Goal: Task Accomplishment & Management: Complete application form

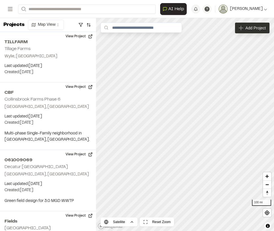
click at [249, 26] on span "Add Project" at bounding box center [256, 28] width 20 height 6
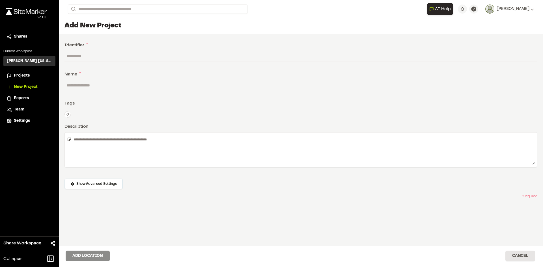
click at [126, 58] on input "text" at bounding box center [301, 56] width 473 height 11
type input "********"
click at [100, 85] on input "text" at bounding box center [301, 85] width 473 height 11
type input "**********"
click at [94, 140] on textarea at bounding box center [303, 150] width 463 height 30
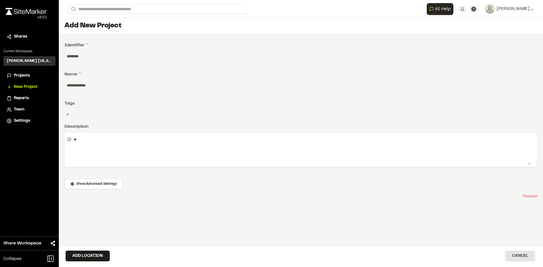
type textarea "*"
click at [100, 186] on span "Show Advanced Settings" at bounding box center [96, 184] width 40 height 5
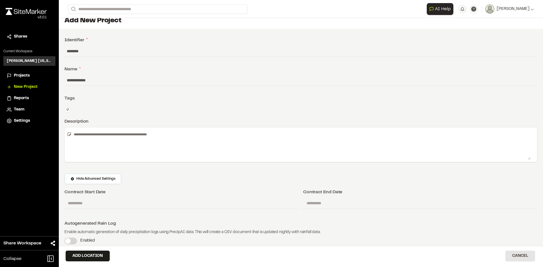
scroll to position [20, 0]
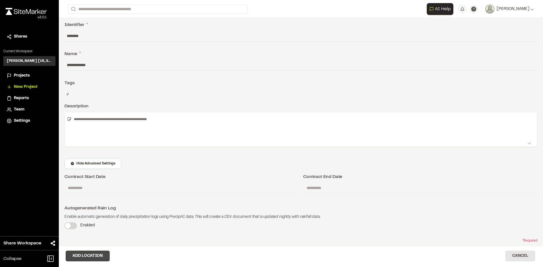
click at [100, 258] on button "Add Location" at bounding box center [88, 256] width 44 height 11
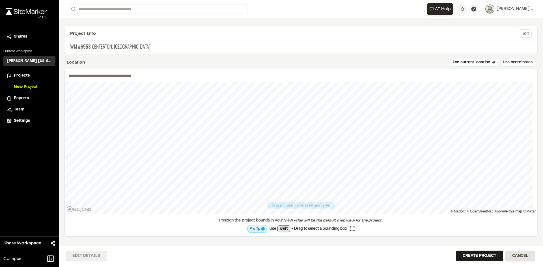
scroll to position [16, 0]
click at [126, 74] on input "text" at bounding box center [301, 75] width 473 height 13
type input "**********"
click at [463, 252] on button "Create Project" at bounding box center [479, 256] width 47 height 11
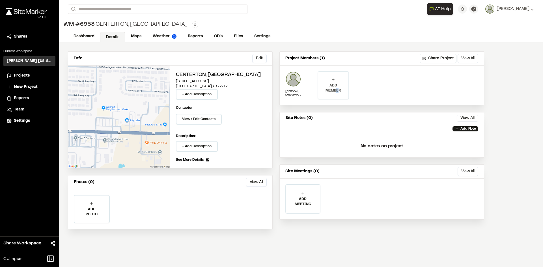
click at [337, 89] on p "ADD MEMBER" at bounding box center [333, 88] width 30 height 10
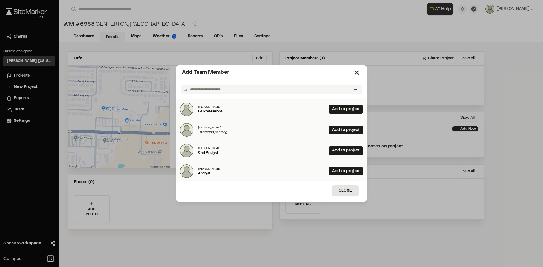
click at [337, 89] on input "text" at bounding box center [267, 90] width 158 height 10
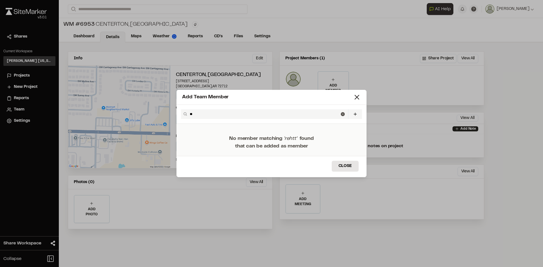
type input "*"
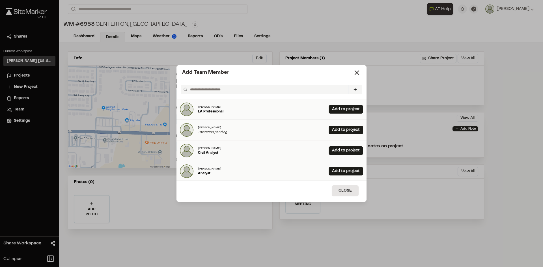
click at [353, 93] on button at bounding box center [355, 90] width 14 height 10
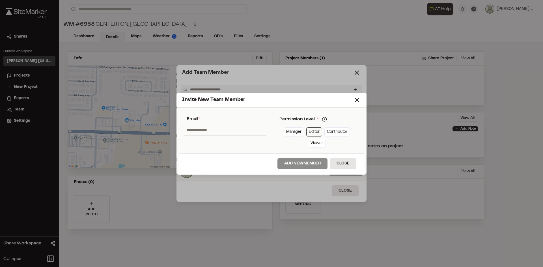
click at [316, 131] on link "Editor" at bounding box center [314, 132] width 16 height 9
click at [195, 130] on input "text" at bounding box center [224, 130] width 81 height 11
paste input "**********"
type input "**********"
click at [281, 162] on button "Add New Member" at bounding box center [303, 163] width 50 height 11
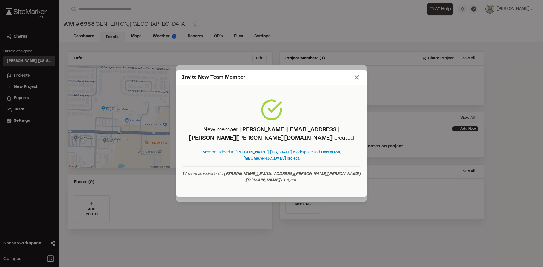
click at [359, 80] on line at bounding box center [357, 78] width 4 height 4
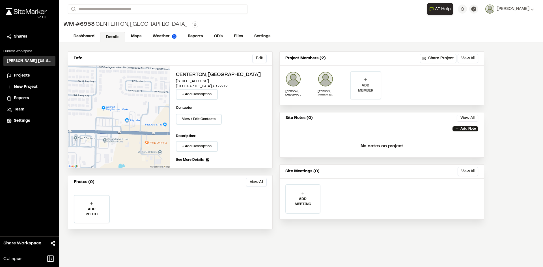
click at [359, 83] on div "ADD MEMBER" at bounding box center [366, 85] width 30 height 27
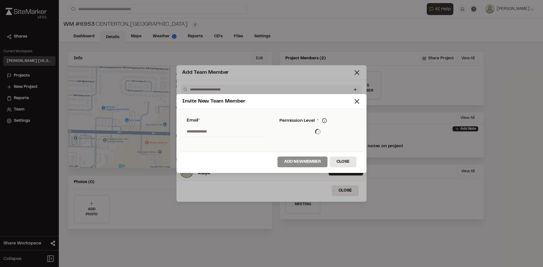
click at [353, 88] on div "Invite New Team Member * Required Name Email * Password Password Info Password …" at bounding box center [271, 133] width 543 height 267
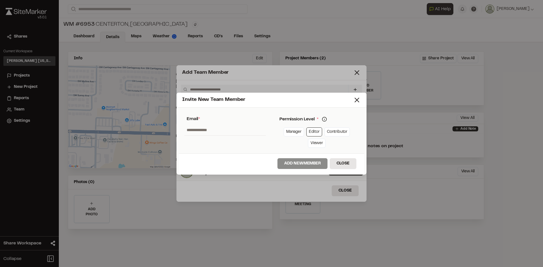
click at [250, 133] on input "text" at bounding box center [224, 130] width 81 height 11
paste input "**********"
type input "**********"
click at [301, 166] on button "Add New Member" at bounding box center [303, 163] width 50 height 11
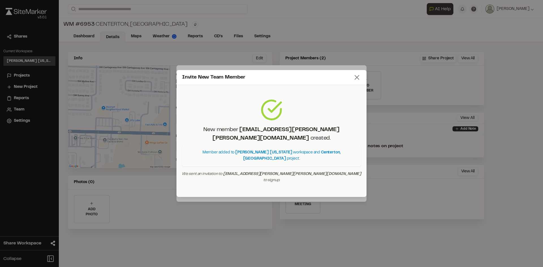
click at [356, 80] on line at bounding box center [357, 78] width 4 height 4
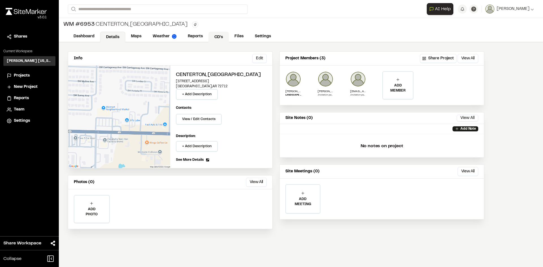
click at [220, 36] on link "CD's" at bounding box center [219, 37] width 20 height 11
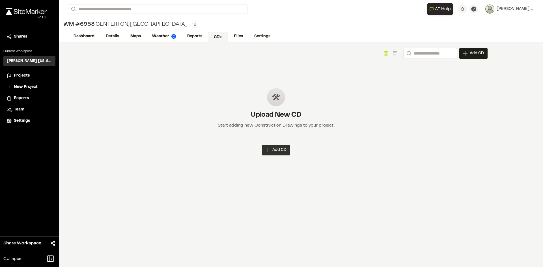
click at [274, 151] on span "Add CD" at bounding box center [279, 150] width 14 height 6
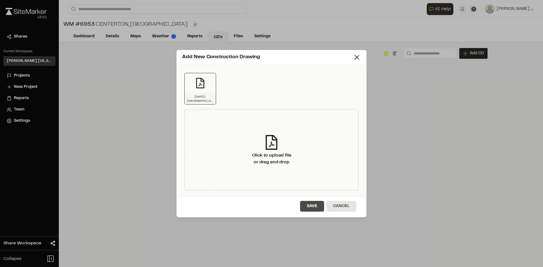
click at [307, 209] on button "Save" at bounding box center [312, 206] width 24 height 11
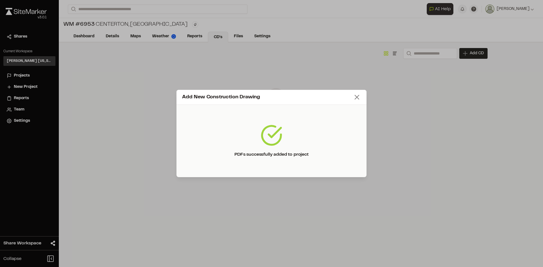
click at [358, 97] on icon at bounding box center [357, 97] width 8 height 8
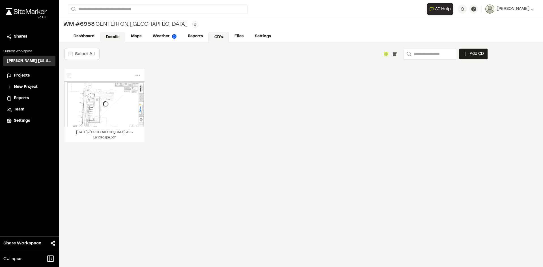
click at [116, 35] on link "Details" at bounding box center [112, 37] width 25 height 11
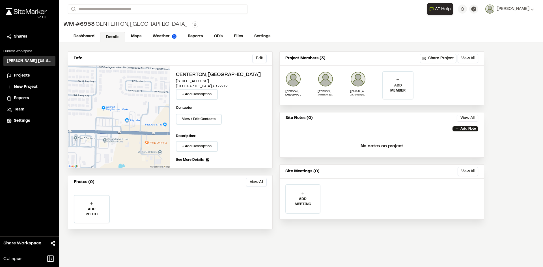
click at [18, 88] on span "New Project" at bounding box center [26, 87] width 24 height 6
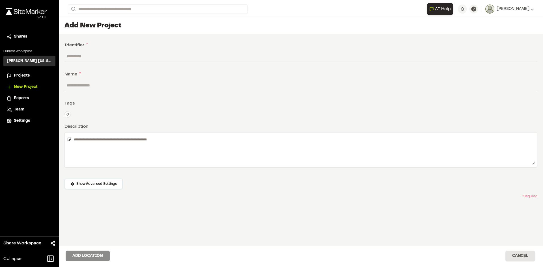
click at [114, 56] on input "text" at bounding box center [301, 56] width 473 height 11
type input "********"
click at [100, 87] on input "text" at bounding box center [301, 85] width 473 height 11
type input "**********"
click at [95, 258] on button "Add Location" at bounding box center [88, 256] width 44 height 11
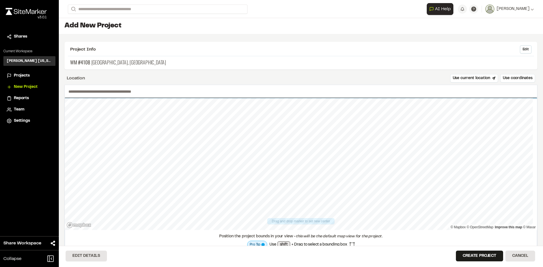
click at [122, 92] on input "text" at bounding box center [301, 91] width 473 height 13
type input "**********"
click at [475, 252] on button "Create Project" at bounding box center [479, 256] width 47 height 11
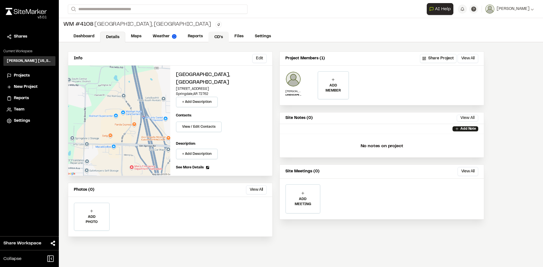
click at [218, 35] on link "CD's" at bounding box center [219, 37] width 20 height 11
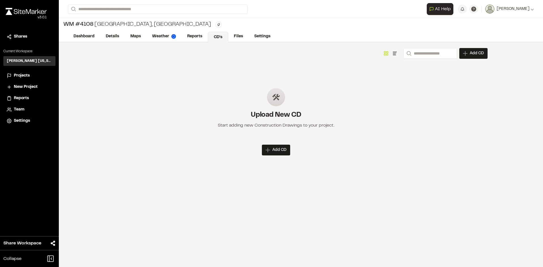
click at [279, 151] on span "Add CD" at bounding box center [279, 150] width 14 height 6
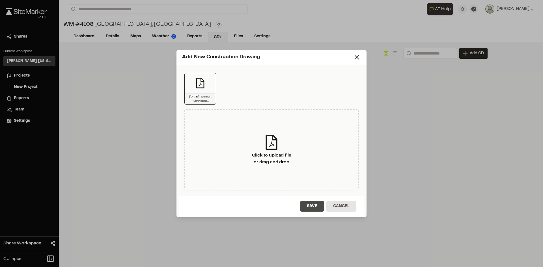
click at [317, 203] on button "Save" at bounding box center [312, 206] width 24 height 11
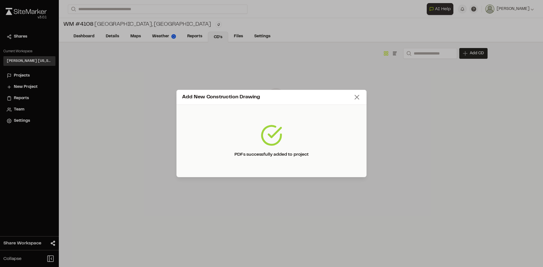
click at [354, 97] on icon at bounding box center [357, 97] width 8 height 8
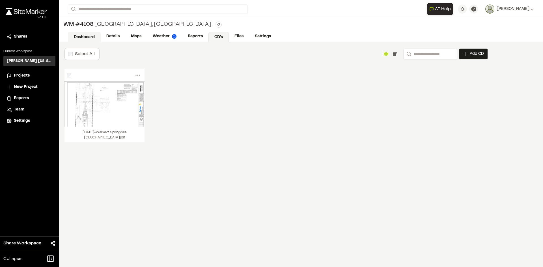
click at [88, 35] on link "Dashboard" at bounding box center [84, 37] width 33 height 11
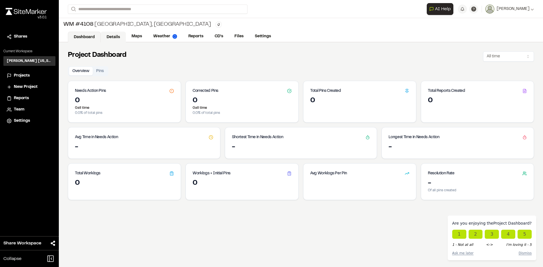
click at [120, 34] on link "Details" at bounding box center [113, 37] width 25 height 11
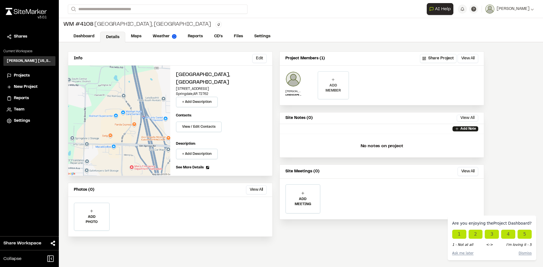
click at [330, 85] on p "ADD MEMBER" at bounding box center [333, 88] width 30 height 10
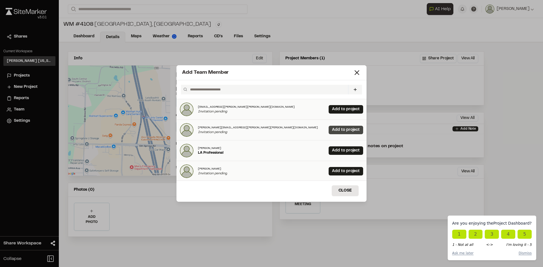
click at [333, 131] on link "Add to project" at bounding box center [346, 130] width 35 height 8
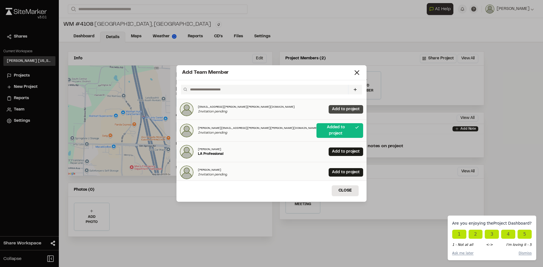
click at [334, 109] on link "Add to project" at bounding box center [346, 109] width 35 height 8
click at [350, 191] on button "Close" at bounding box center [345, 191] width 27 height 11
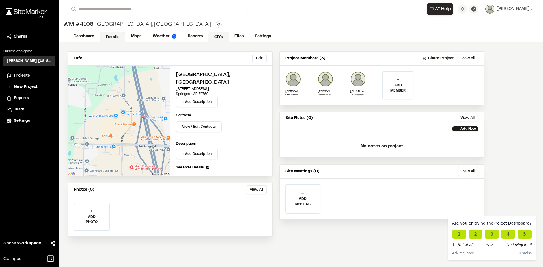
click at [216, 36] on link "CD's" at bounding box center [219, 37] width 20 height 11
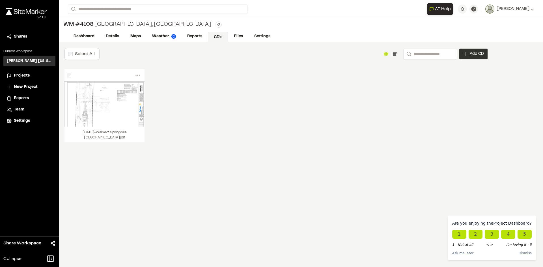
click at [481, 53] on span "Add CD" at bounding box center [477, 54] width 14 height 6
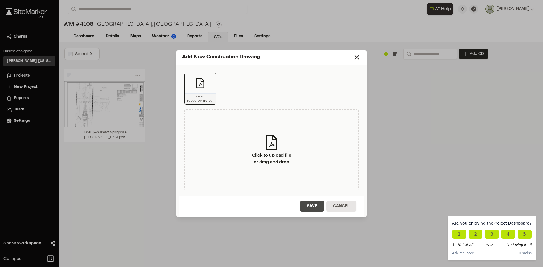
click at [309, 202] on button "Save" at bounding box center [312, 206] width 24 height 11
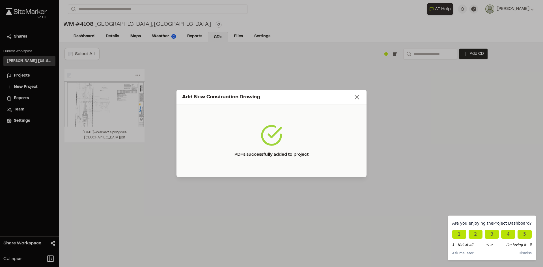
click at [359, 95] on line at bounding box center [357, 97] width 4 height 4
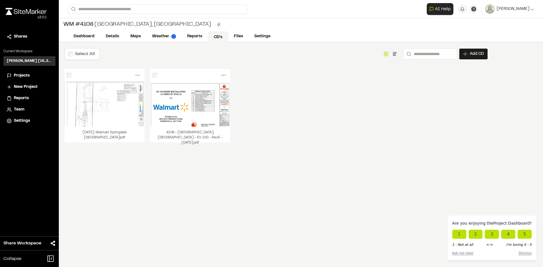
click at [26, 74] on span "Projects" at bounding box center [22, 76] width 16 height 6
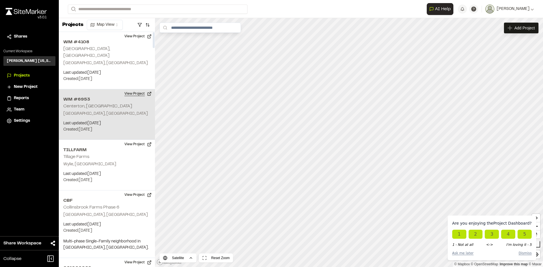
click at [130, 89] on button "View Project" at bounding box center [138, 93] width 34 height 9
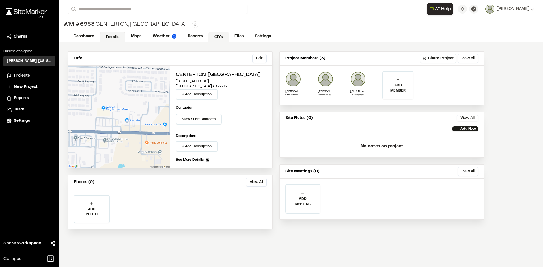
click at [213, 36] on link "CD's" at bounding box center [219, 37] width 20 height 11
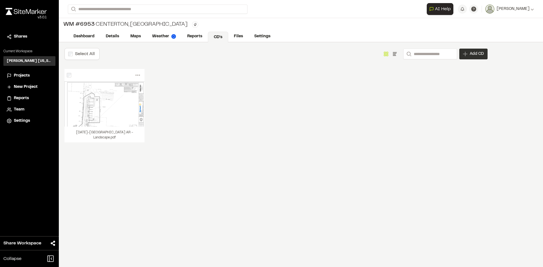
click at [473, 50] on div "Add CD" at bounding box center [474, 54] width 28 height 11
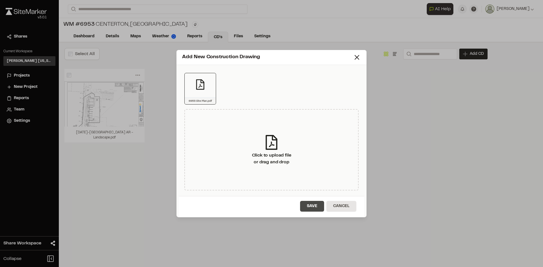
click at [312, 208] on button "Save" at bounding box center [312, 206] width 24 height 11
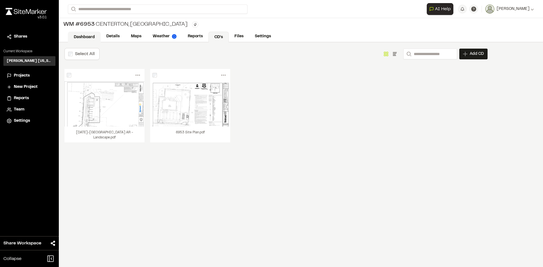
click at [81, 35] on link "Dashboard" at bounding box center [84, 37] width 33 height 11
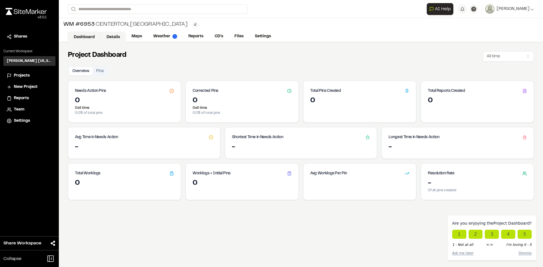
click at [121, 37] on link "Details" at bounding box center [113, 37] width 25 height 11
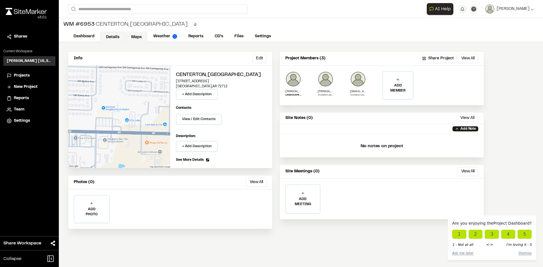
click at [141, 36] on link "Maps" at bounding box center [136, 37] width 22 height 11
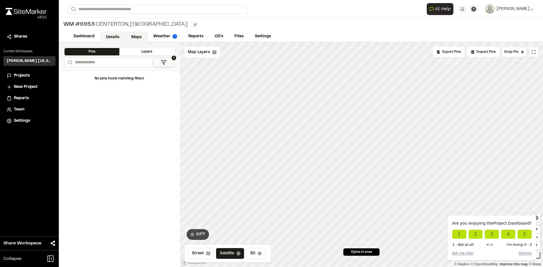
click at [106, 36] on link "Details" at bounding box center [112, 37] width 25 height 11
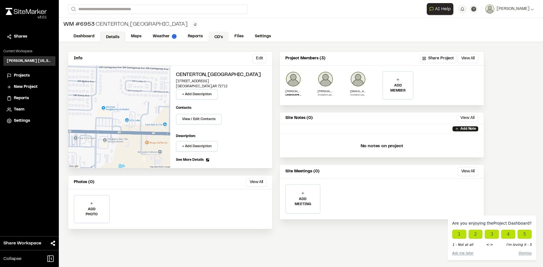
click at [220, 35] on link "CD's" at bounding box center [219, 37] width 20 height 11
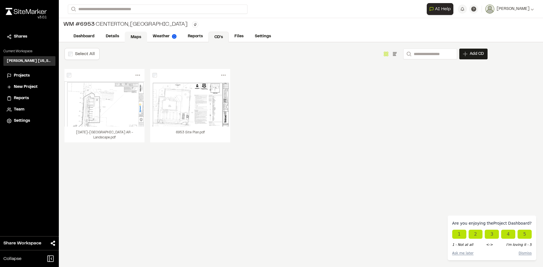
click at [132, 34] on link "Maps" at bounding box center [136, 37] width 22 height 11
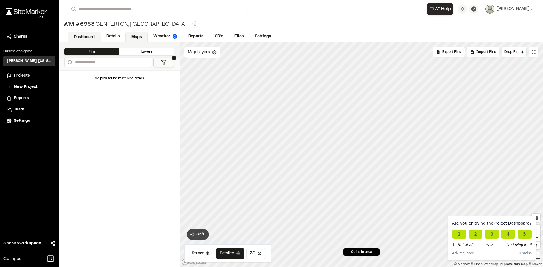
click at [96, 37] on link "Dashboard" at bounding box center [84, 37] width 33 height 11
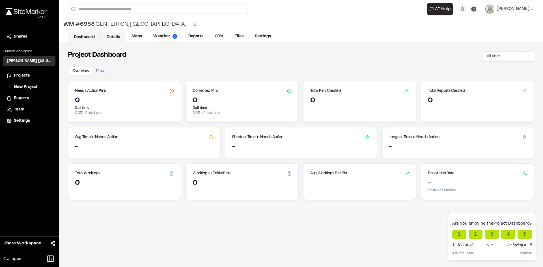
click at [108, 35] on link "Details" at bounding box center [113, 37] width 25 height 11
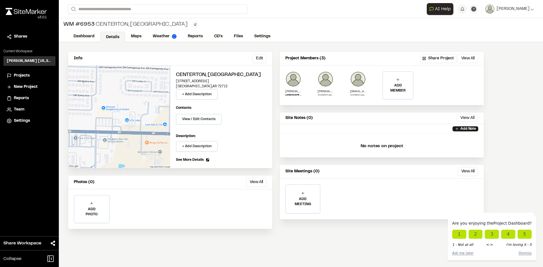
click at [200, 80] on p "[STREET_ADDRESS]" at bounding box center [221, 81] width 91 height 5
drag, startPoint x: 210, startPoint y: 85, endPoint x: 175, endPoint y: 81, distance: 34.8
click at [175, 81] on div "Centerton, AR 1800 East Centerton Boulevard Bentonville , AR 72712 + Add Descri…" at bounding box center [221, 117] width 102 height 103
copy div "1800 East Centerton Boulevard Bentonville , AR 72712"
